Goal: Task Accomplishment & Management: Manage account settings

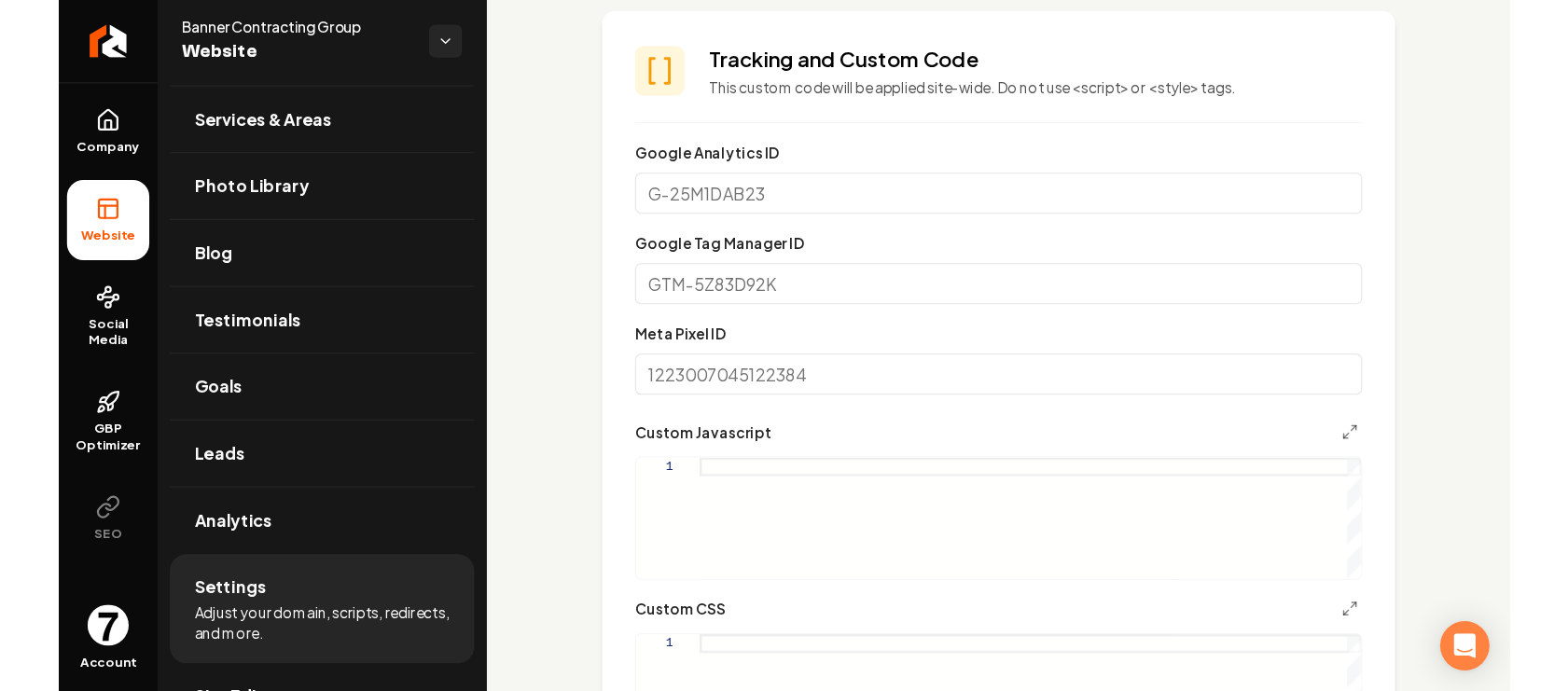
scroll to position [872, 0]
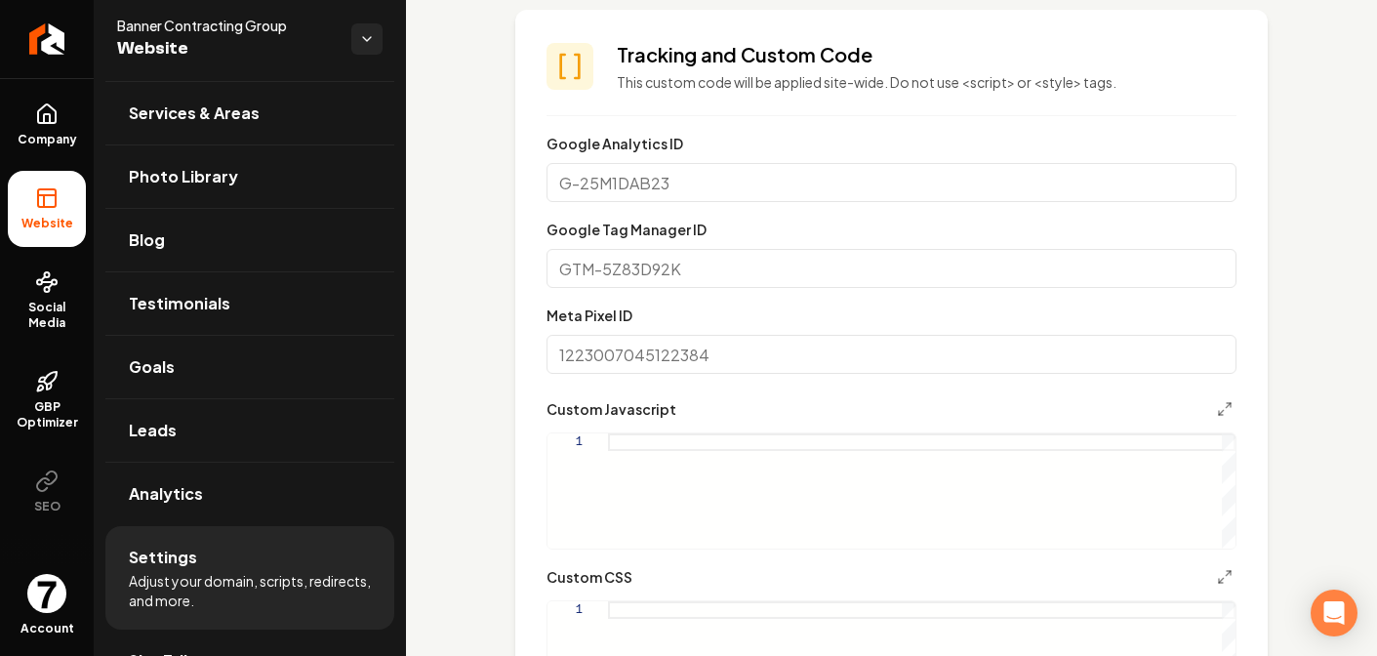
click at [533, 212] on section "Tracking and Custom Code This custom code will be applied site-wide. Do not use…" at bounding box center [891, 422] width 752 height 825
click at [651, 279] on input "Google Tag Manager ID" at bounding box center [891, 268] width 690 height 39
click at [642, 188] on input "Google Analytics ID" at bounding box center [891, 182] width 690 height 39
click at [595, 335] on input "Meta Pixel ID" at bounding box center [891, 354] width 690 height 39
drag, startPoint x: 617, startPoint y: 277, endPoint x: 623, endPoint y: 213, distance: 64.8
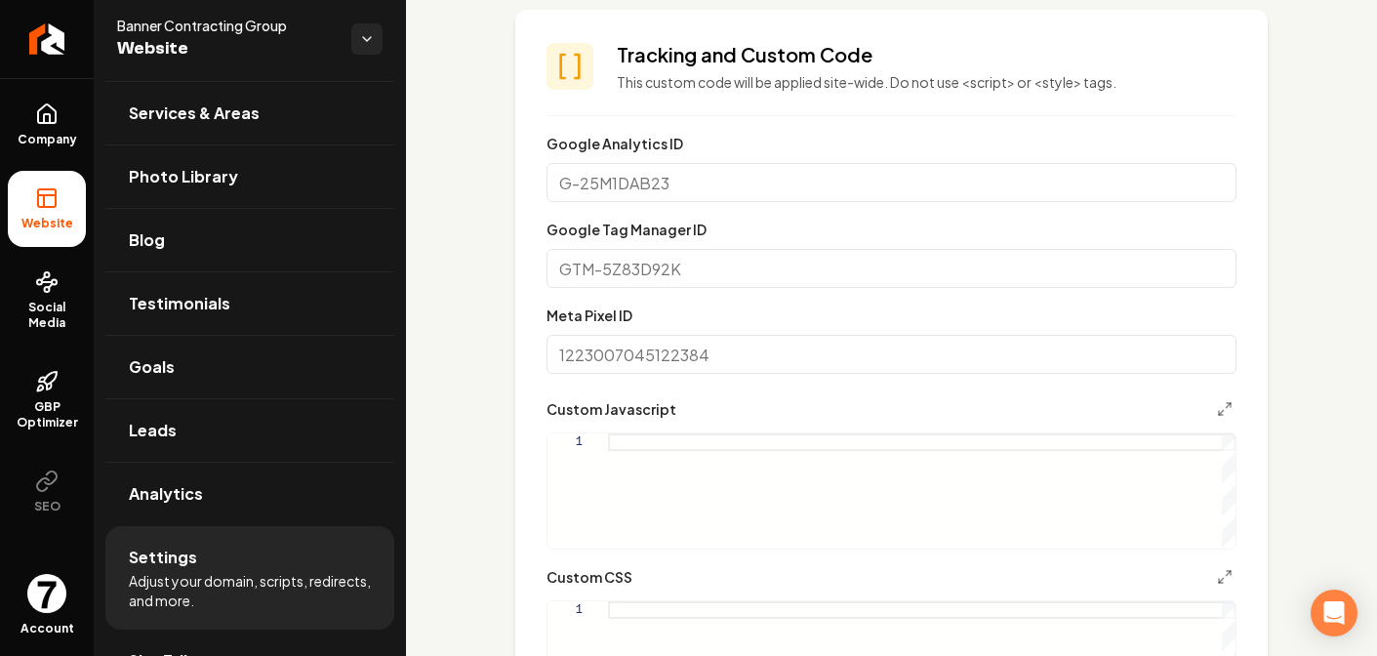
click at [617, 277] on input "Google Tag Manager ID" at bounding box center [891, 268] width 690 height 39
click at [627, 155] on div "Google Analytics ID" at bounding box center [891, 167] width 690 height 70
click at [629, 173] on input "Google Analytics ID" at bounding box center [891, 182] width 690 height 39
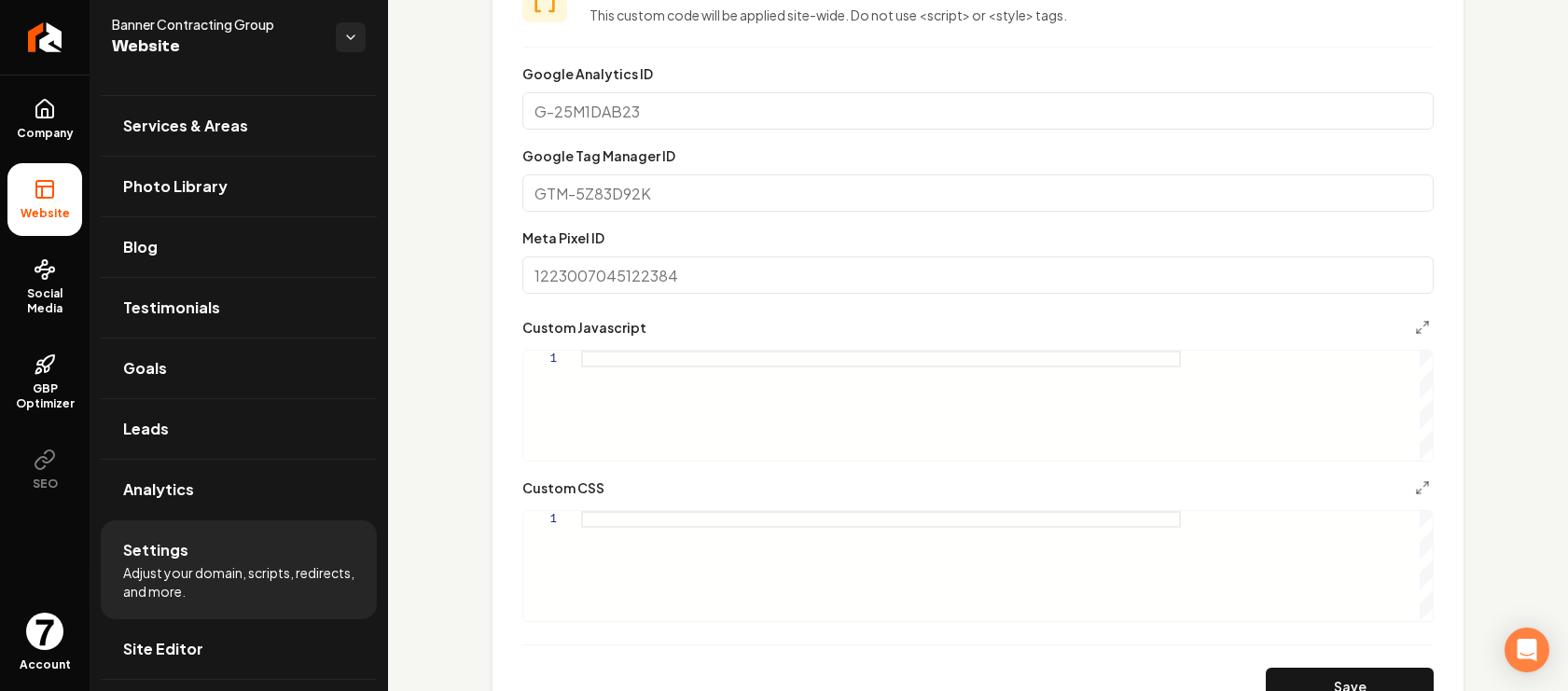
scroll to position [809, 0]
